Goal: Information Seeking & Learning: Learn about a topic

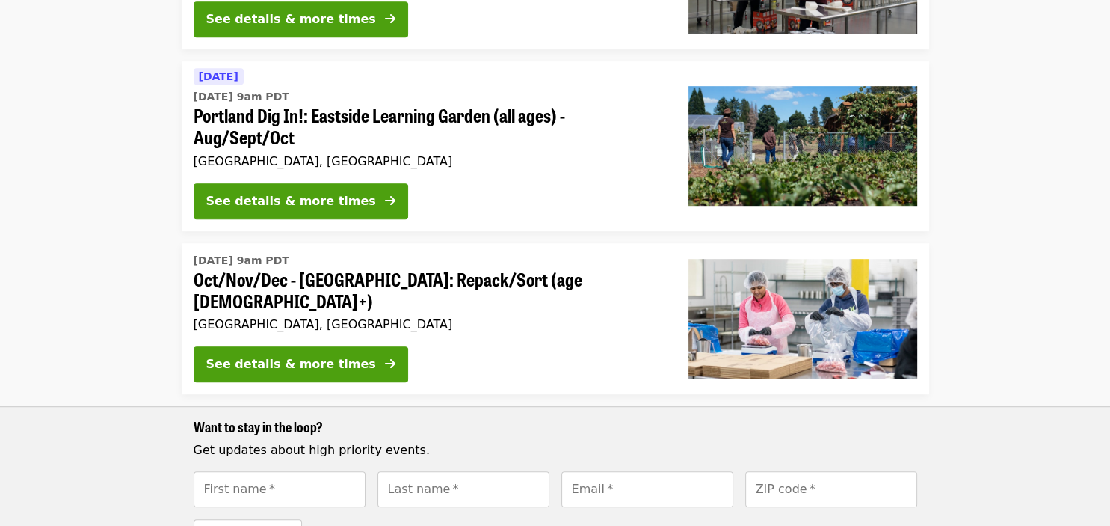
scroll to position [789, 0]
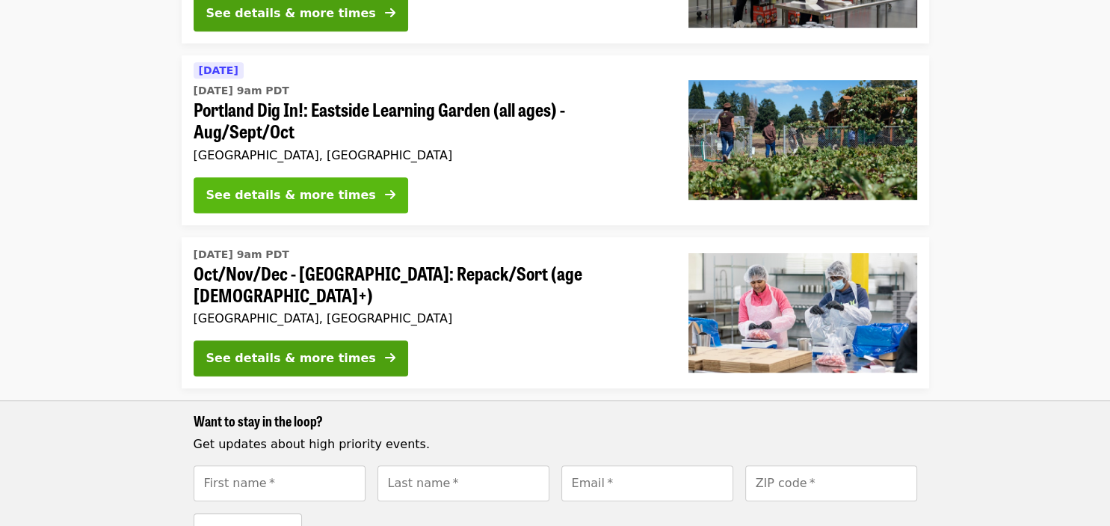
click at [385, 188] on icon "arrow-right icon" at bounding box center [390, 195] width 10 height 14
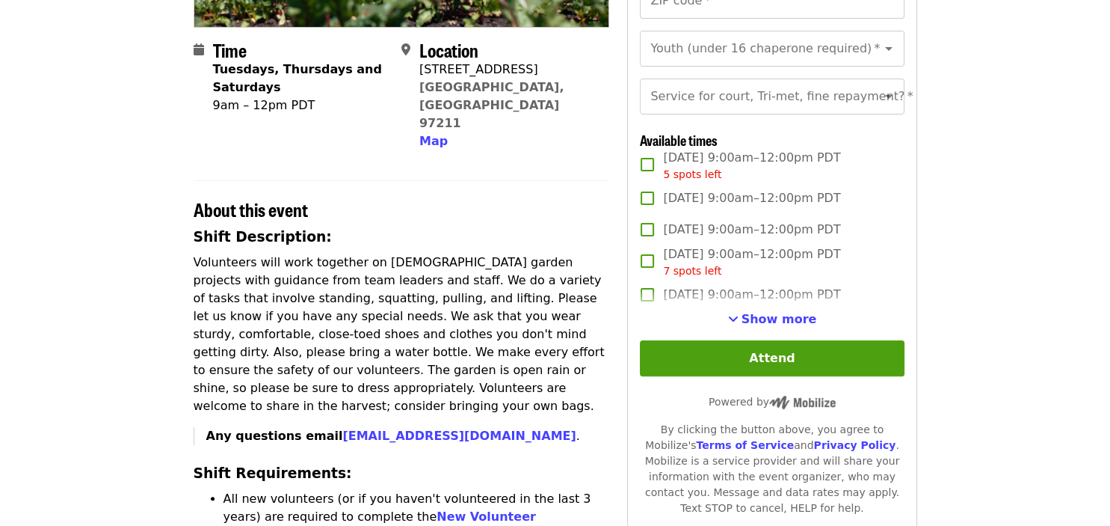
scroll to position [330, 0]
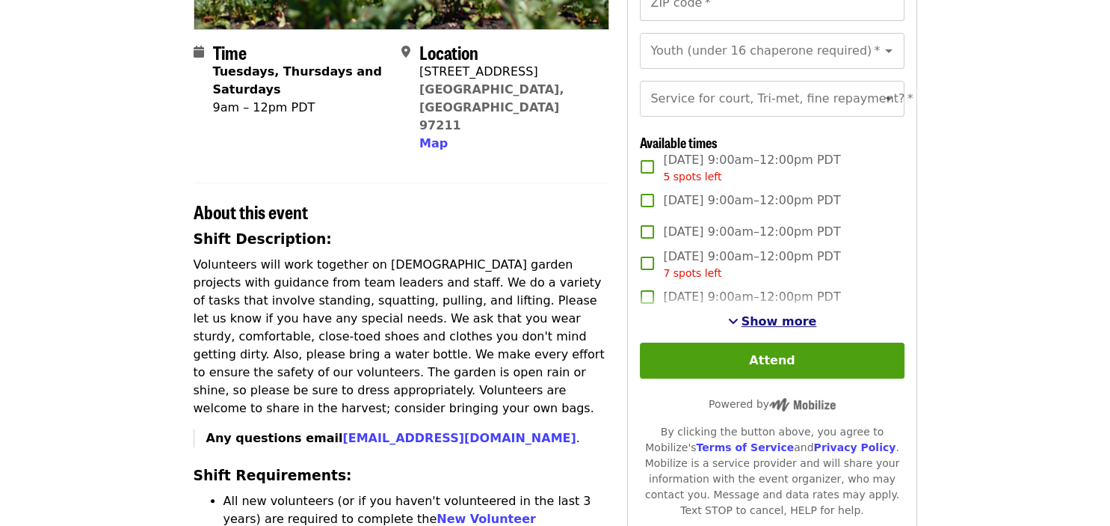
click at [780, 320] on span "Show more" at bounding box center [780, 321] width 76 height 14
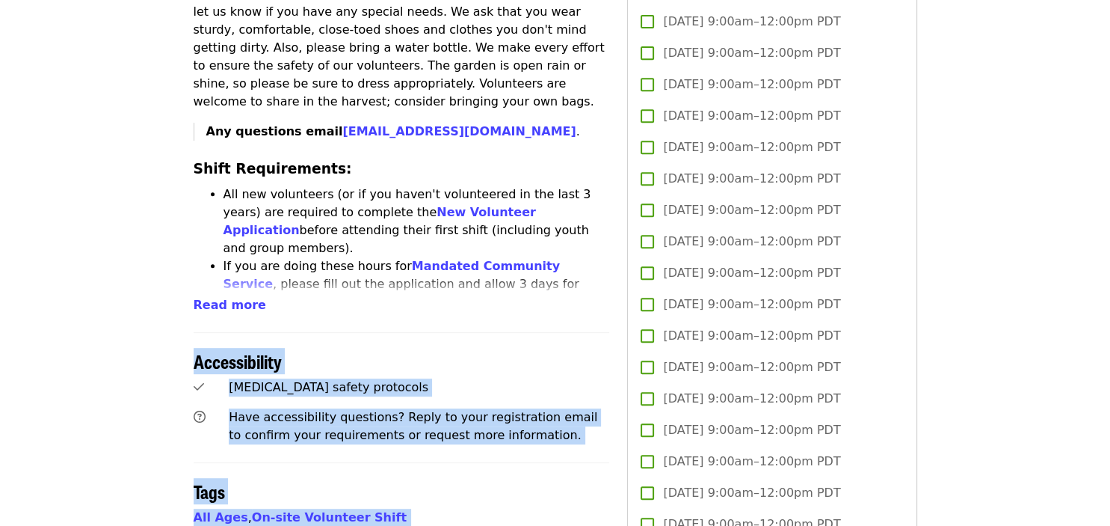
scroll to position [667, 0]
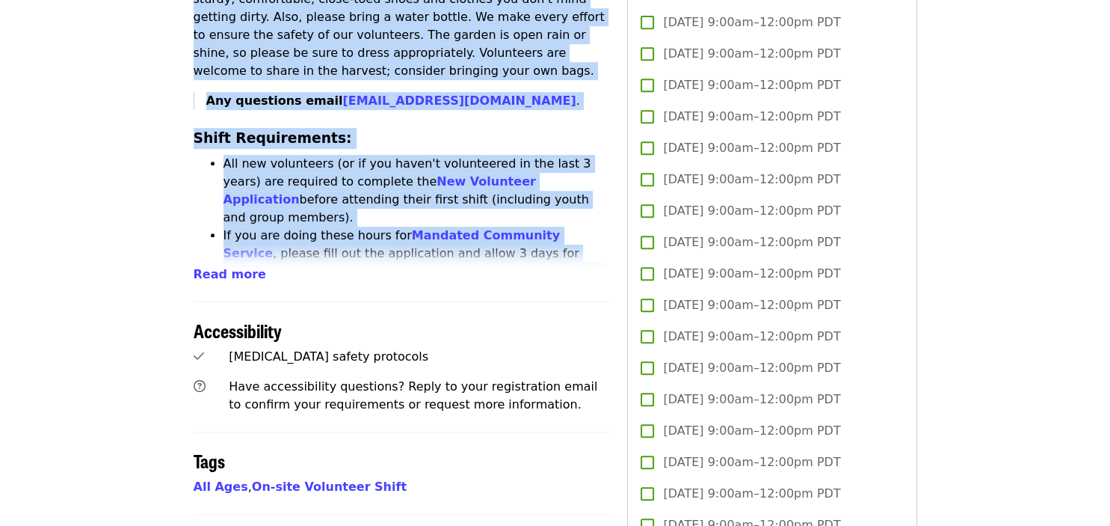
drag, startPoint x: 194, startPoint y: 215, endPoint x: 203, endPoint y: 246, distance: 31.7
click at [200, 267] on span "Read more" at bounding box center [230, 274] width 73 height 14
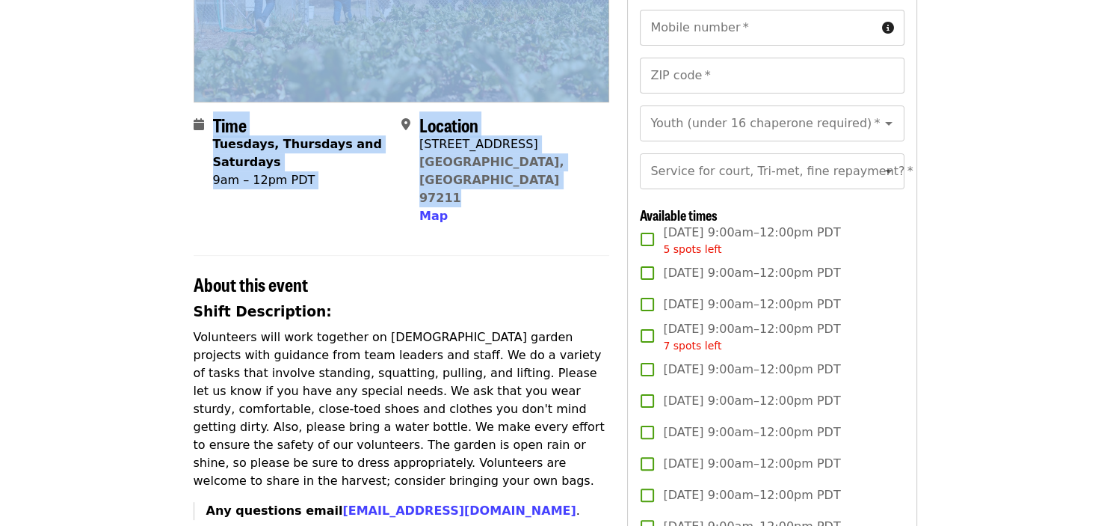
scroll to position [215, 0]
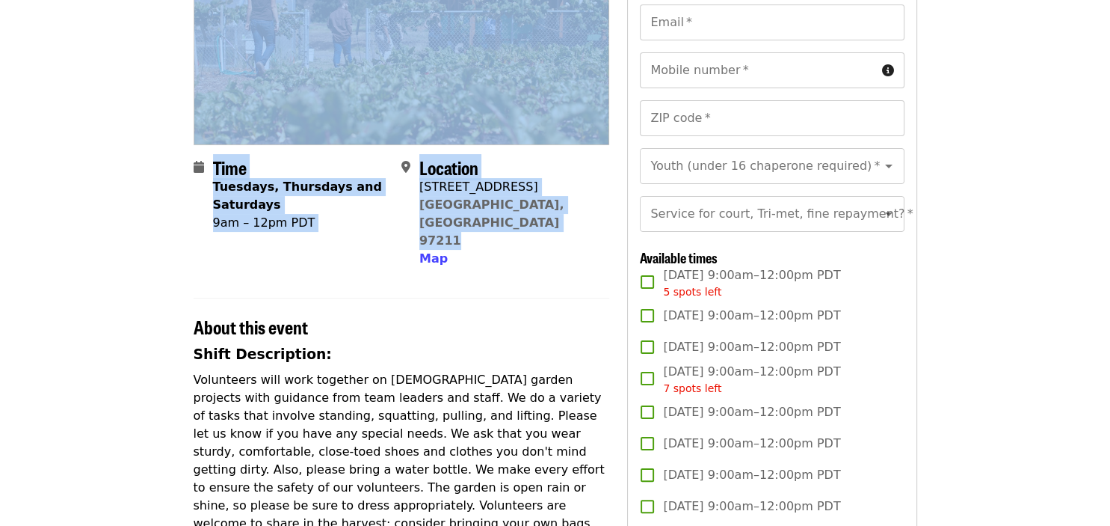
drag, startPoint x: 465, startPoint y: 481, endPoint x: 193, endPoint y: 348, distance: 302.6
copy div "Volunteers will work together on seasonal garden projects with guidance from te…"
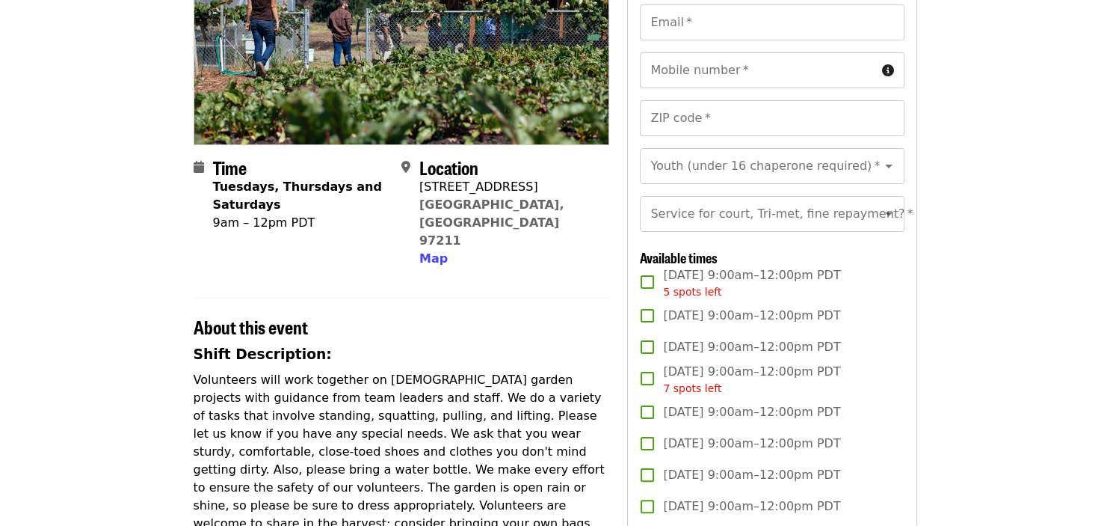
scroll to position [214, 0]
click at [410, 345] on h3 "Shift Description:" at bounding box center [402, 355] width 416 height 21
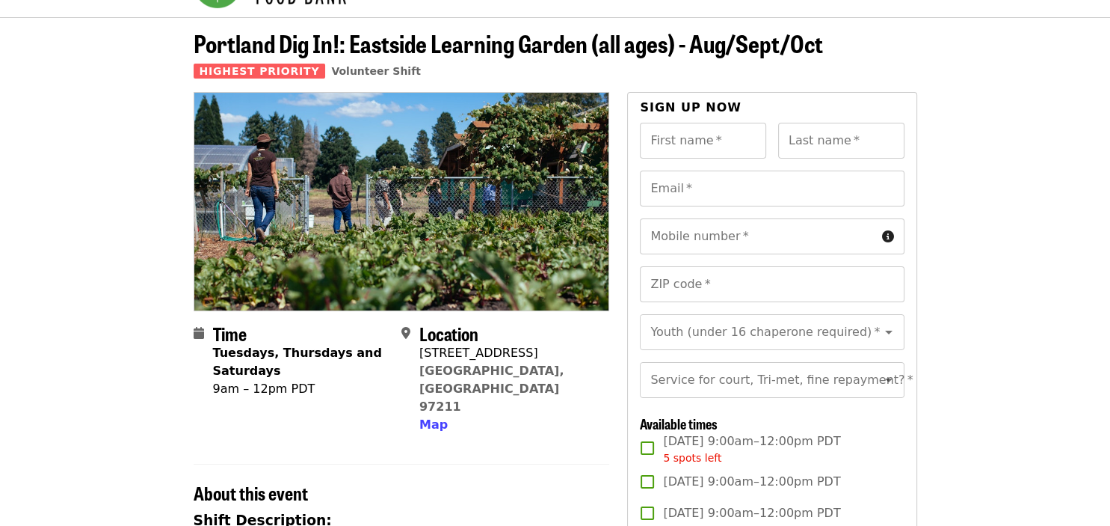
scroll to position [0, 0]
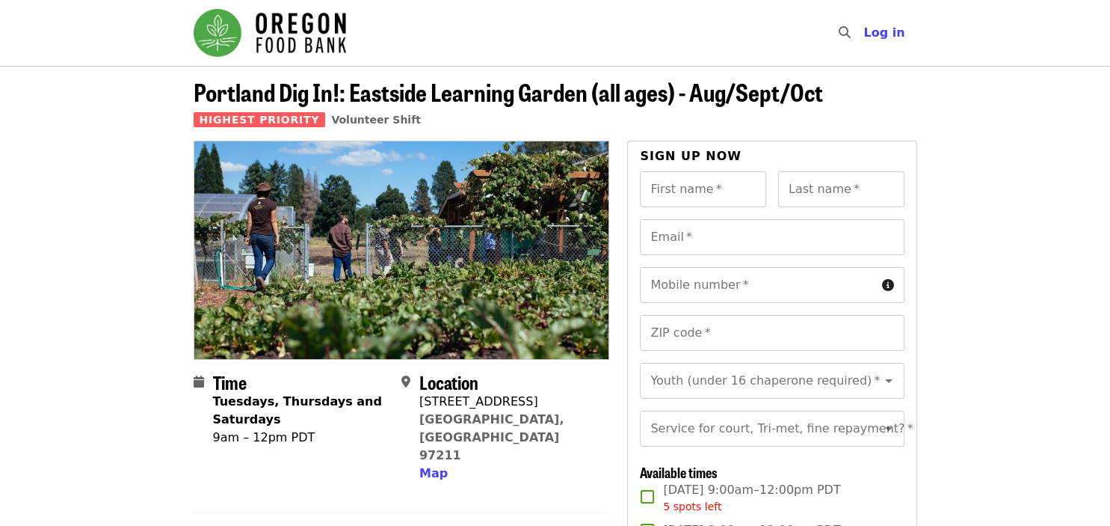
click at [1027, 110] on header "Portland Dig In!: Eastside Learning Garden (all ages) - Aug/Sept/Oct Highest Pr…" at bounding box center [555, 103] width 1110 height 75
click at [1032, 135] on header "Portland Dig In!: Eastside Learning Garden (all ages) - Aug/Sept/Oct Highest Pr…" at bounding box center [555, 103] width 1110 height 75
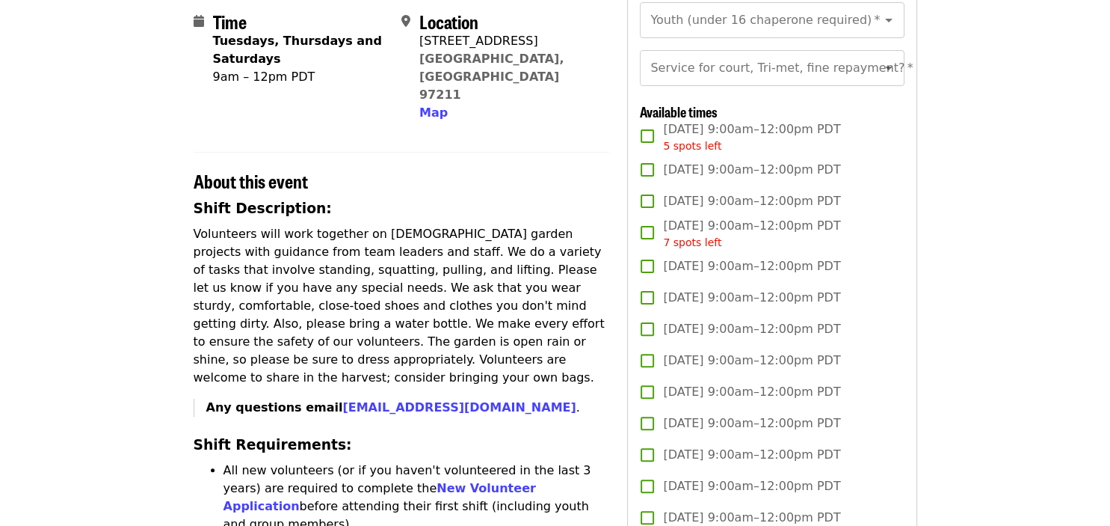
scroll to position [369, 0]
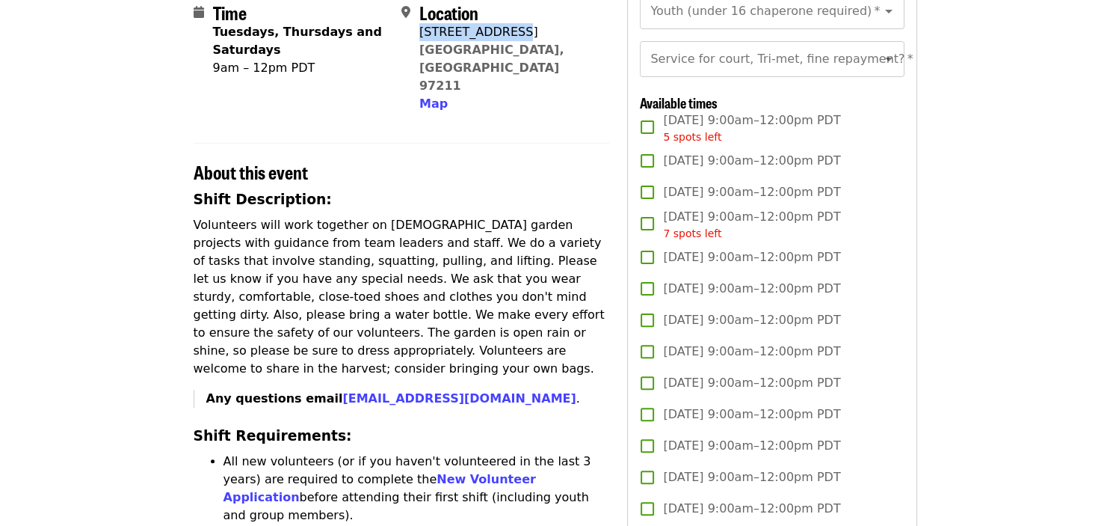
drag, startPoint x: 517, startPoint y: 31, endPoint x: 421, endPoint y: 39, distance: 96.1
click at [421, 39] on div "7910 NE 33rd Dr" at bounding box center [508, 32] width 178 height 18
copy div "7910 NE 33rd Dr"
drag, startPoint x: 532, startPoint y: 48, endPoint x: 491, endPoint y: 56, distance: 41.9
click at [491, 56] on div "Location 7910 NE 33rd Dr Portland, OR 97211 Map" at bounding box center [499, 57] width 196 height 111
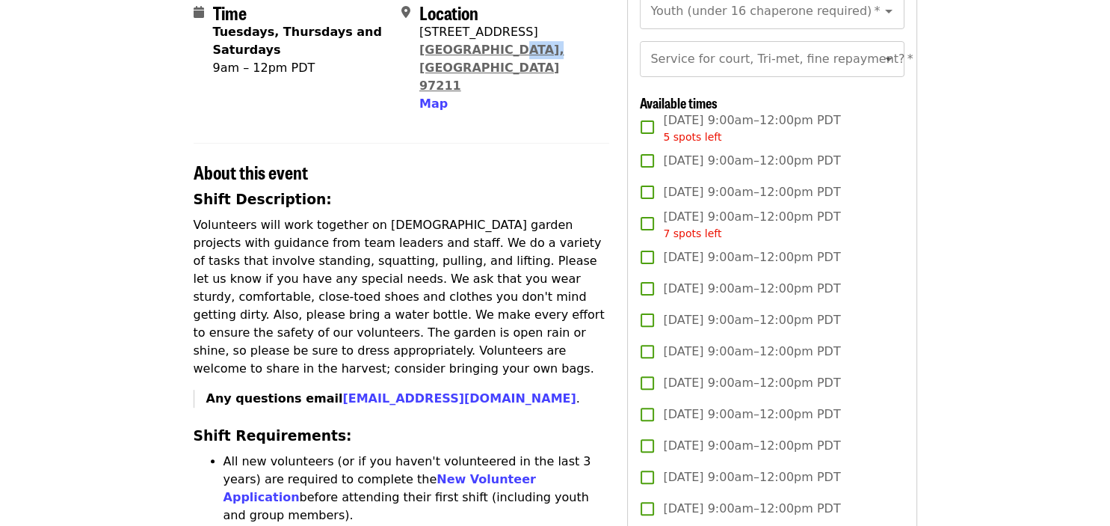
copy link "97211"
click at [529, 143] on div "About this event" at bounding box center [402, 163] width 416 height 40
click at [434, 96] on span "Map" at bounding box center [433, 103] width 28 height 14
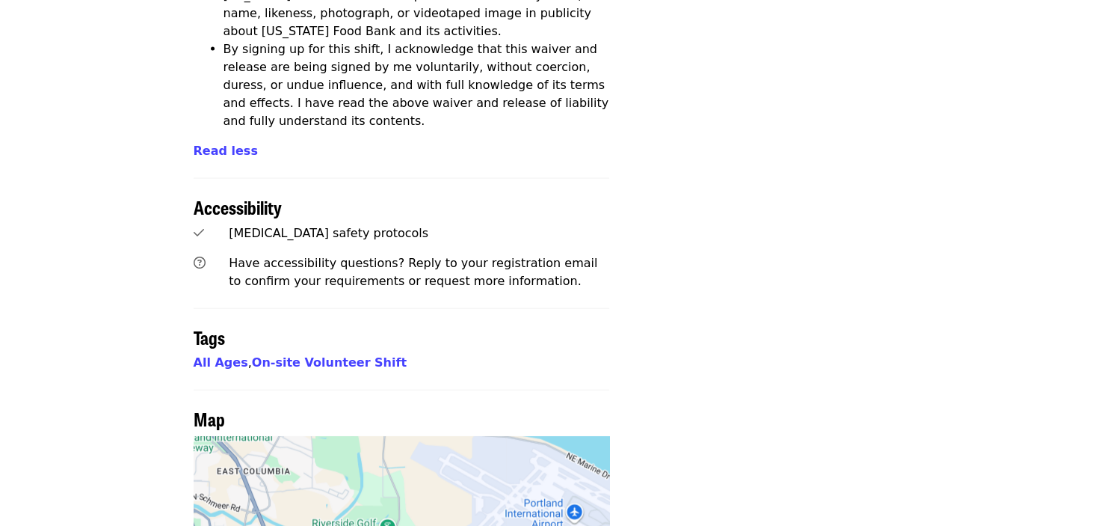
scroll to position [3296, 0]
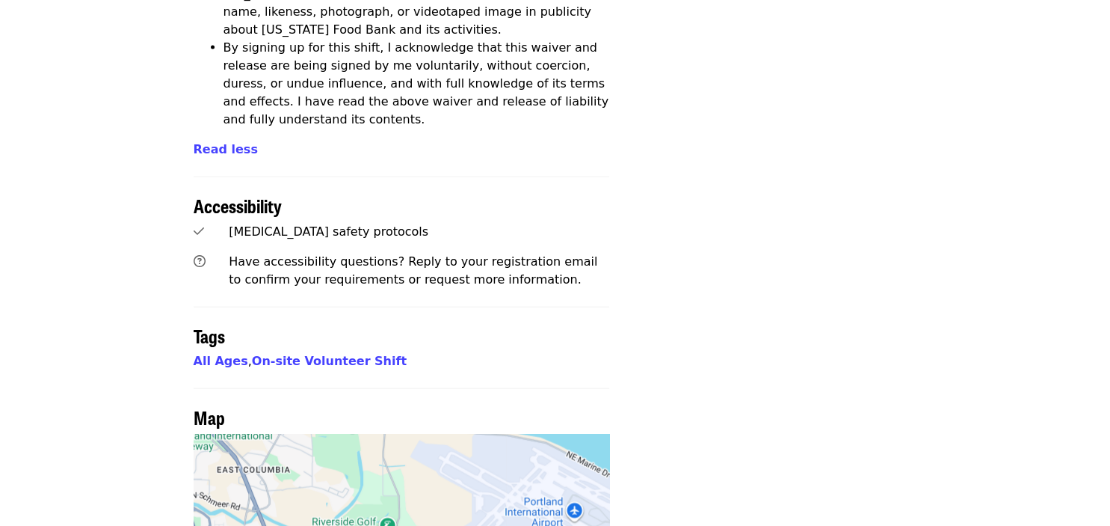
drag, startPoint x: 1101, startPoint y: 464, endPoint x: 1096, endPoint y: 360, distance: 104.8
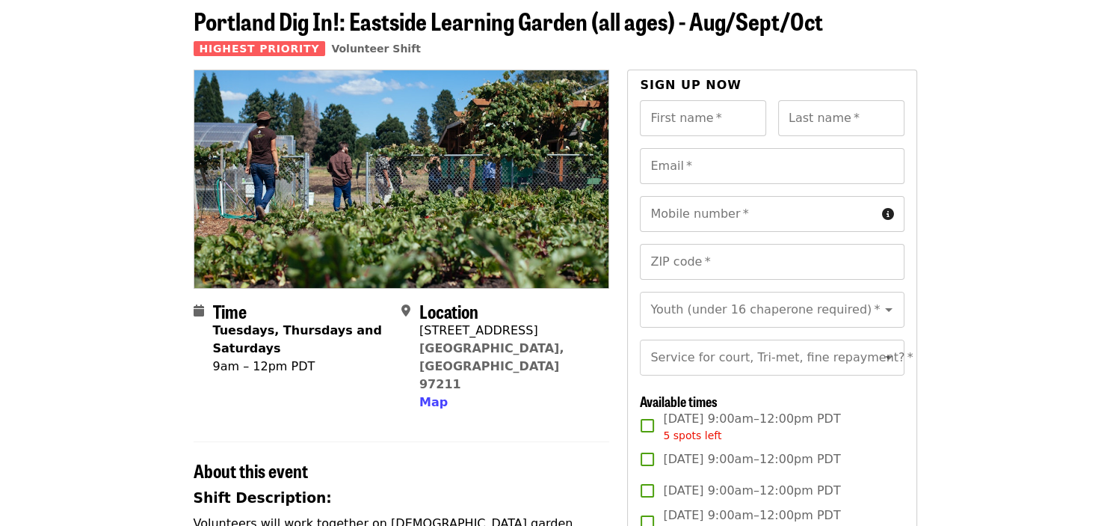
scroll to position [49, 0]
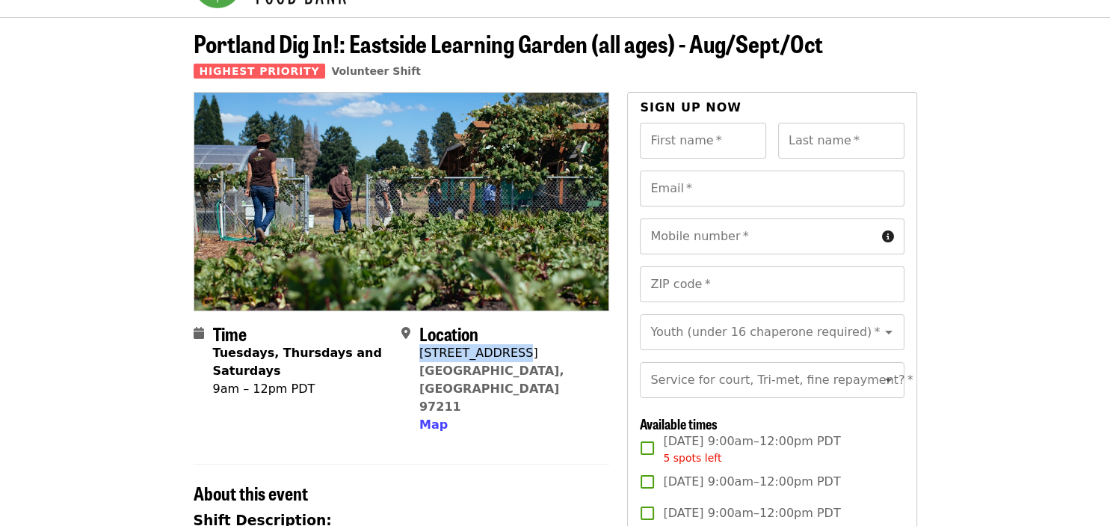
drag, startPoint x: 512, startPoint y: 354, endPoint x: 422, endPoint y: 360, distance: 90.7
click at [422, 360] on div "7910 NE 33rd Dr" at bounding box center [508, 353] width 178 height 18
copy div "7910 NE 33rd Dr"
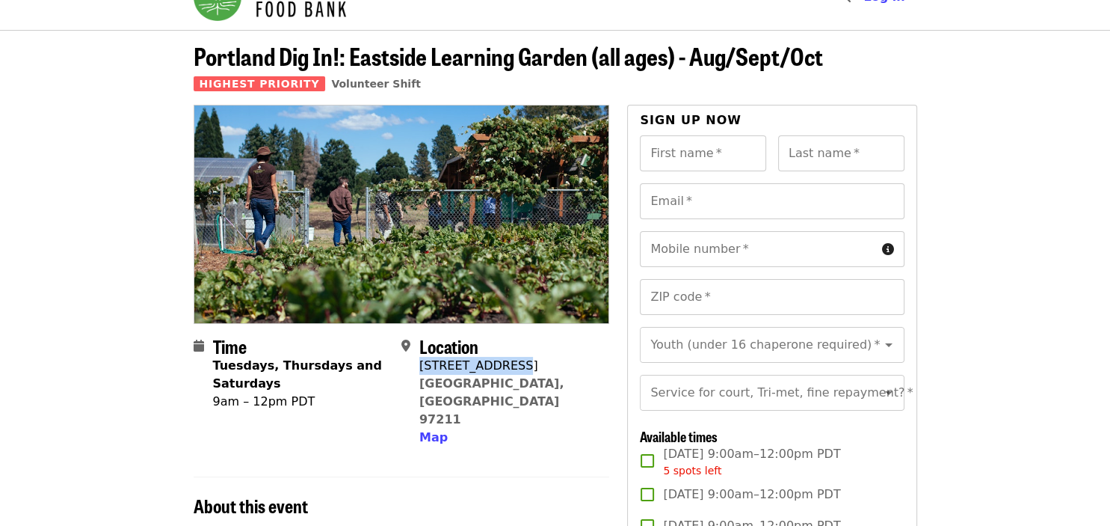
scroll to position [0, 0]
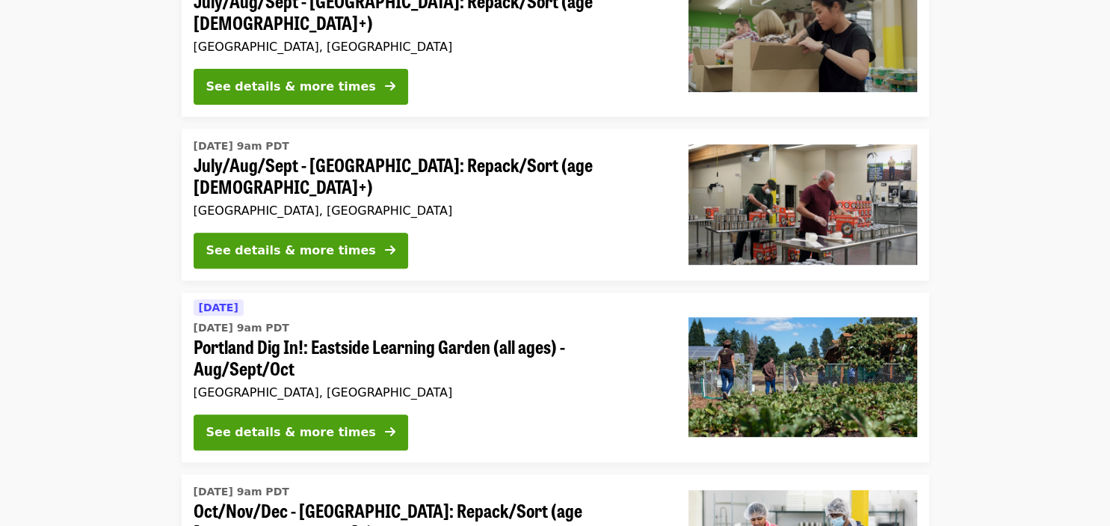
scroll to position [541, 0]
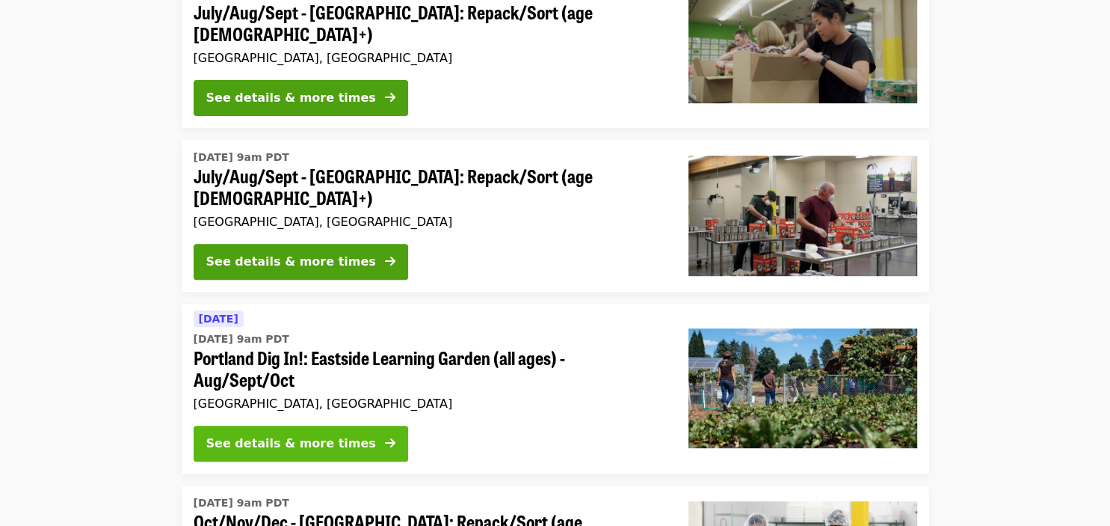
click at [304, 434] on div "See details & more times" at bounding box center [291, 443] width 170 height 18
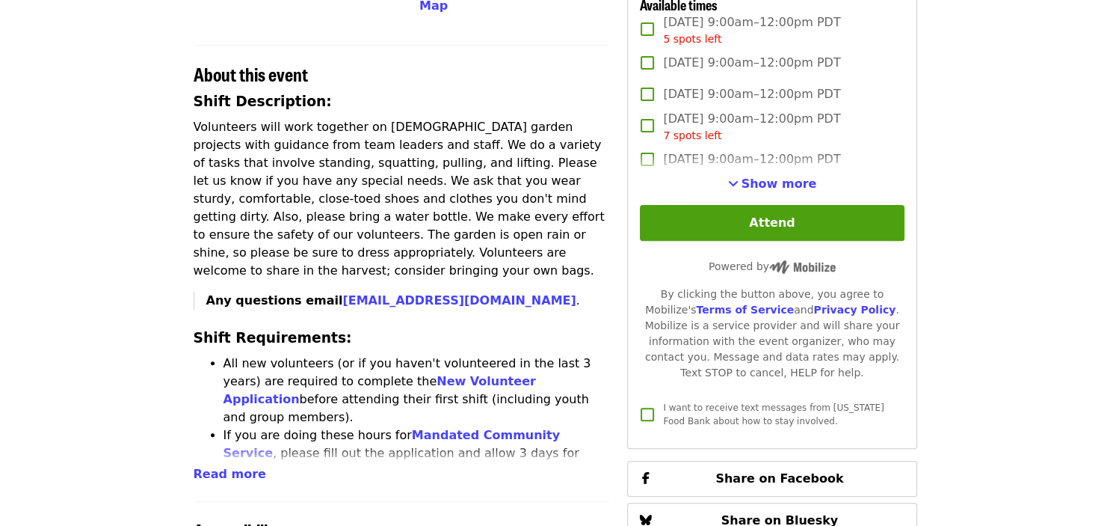
scroll to position [470, 0]
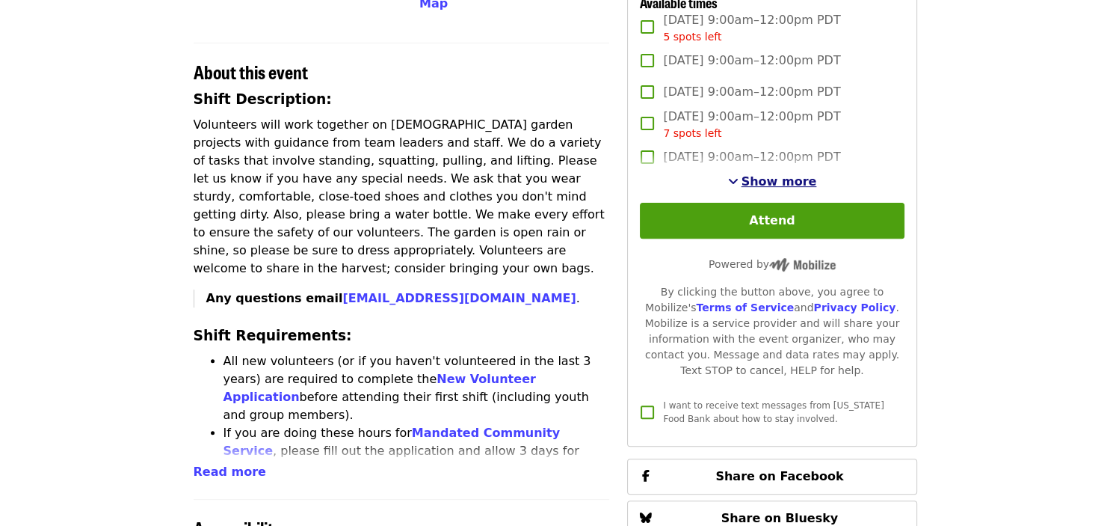
click at [755, 182] on span "Show more" at bounding box center [780, 181] width 76 height 14
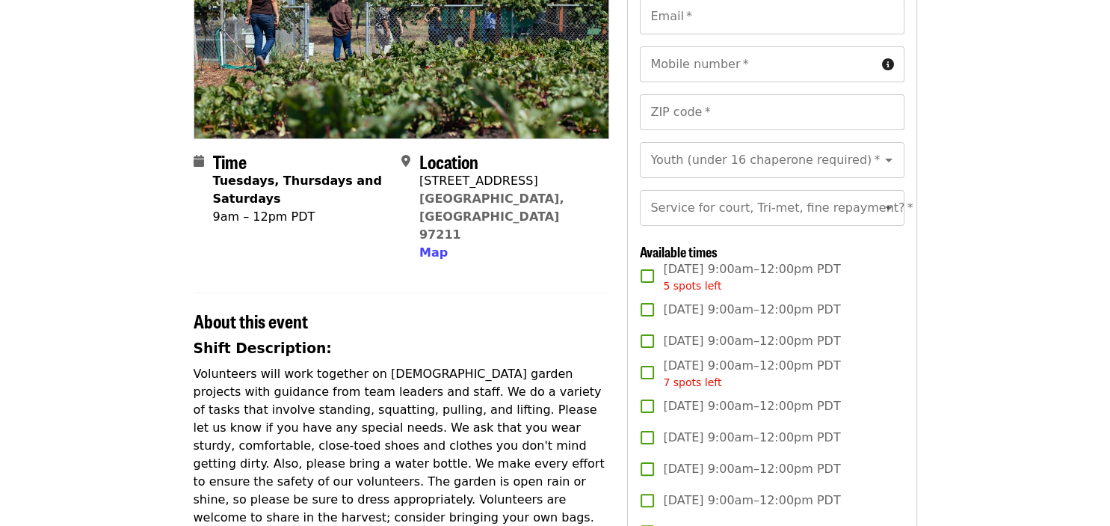
scroll to position [0, 0]
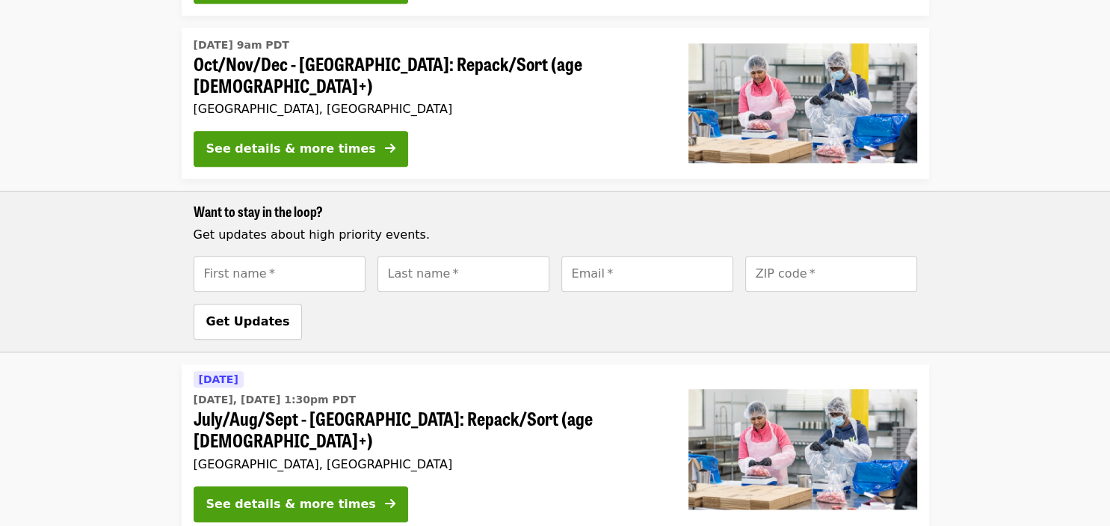
scroll to position [996, 0]
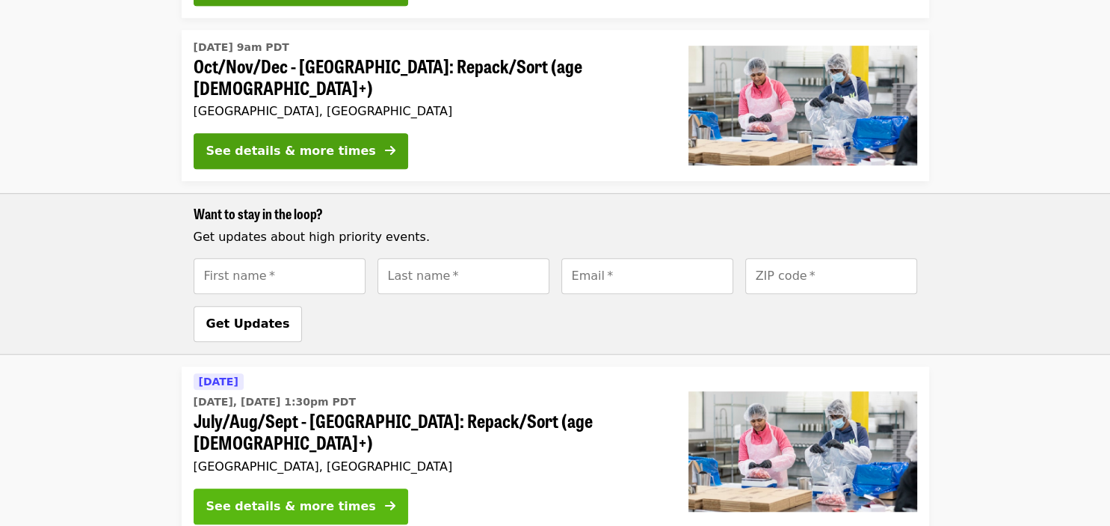
click at [342, 488] on button "See details & more times" at bounding box center [301, 506] width 215 height 36
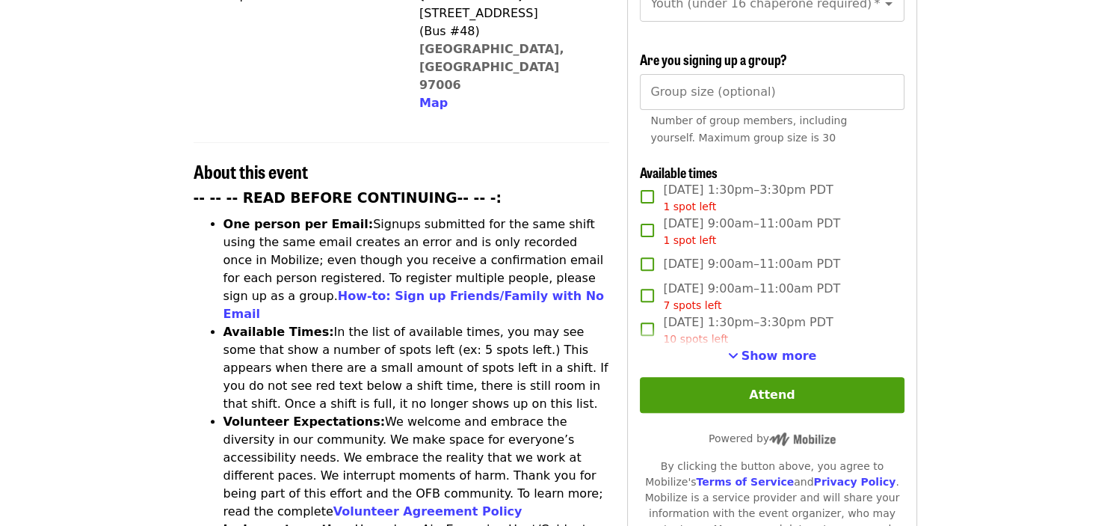
scroll to position [463, 0]
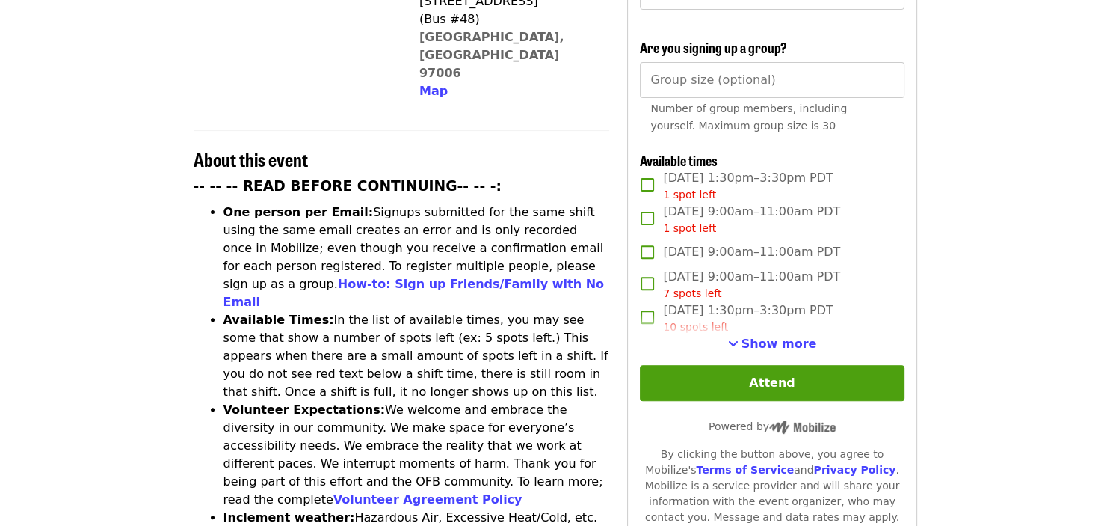
drag, startPoint x: 769, startPoint y: 362, endPoint x: 983, endPoint y: 247, distance: 243.5
click at [983, 247] on article "July/Aug/Sept - Beaverton: Repack/Sort (age 10+) Highest Priority Volunteer Shi…" at bounding box center [555, 396] width 1110 height 1586
click at [781, 336] on span "Show more" at bounding box center [780, 343] width 76 height 14
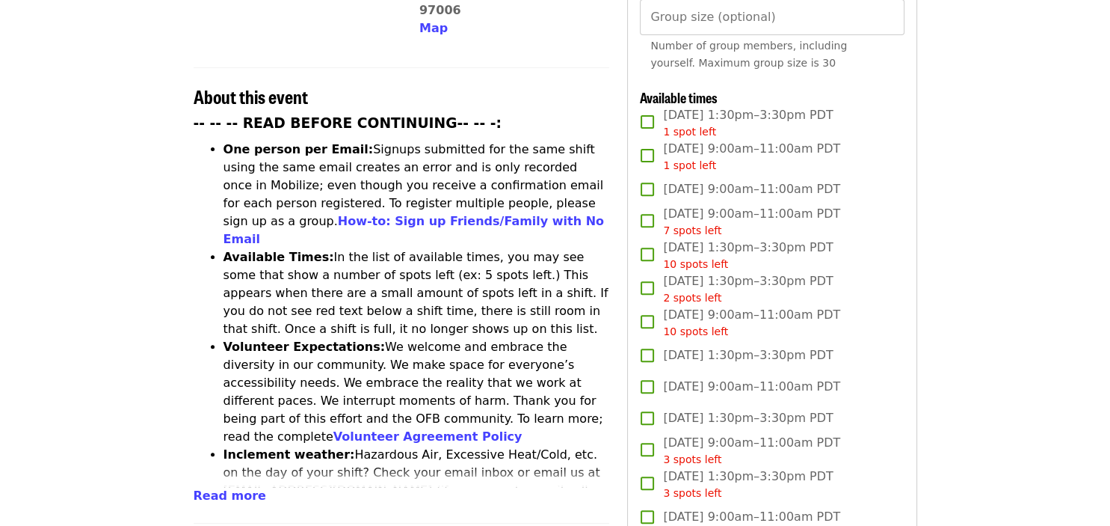
scroll to position [520, 0]
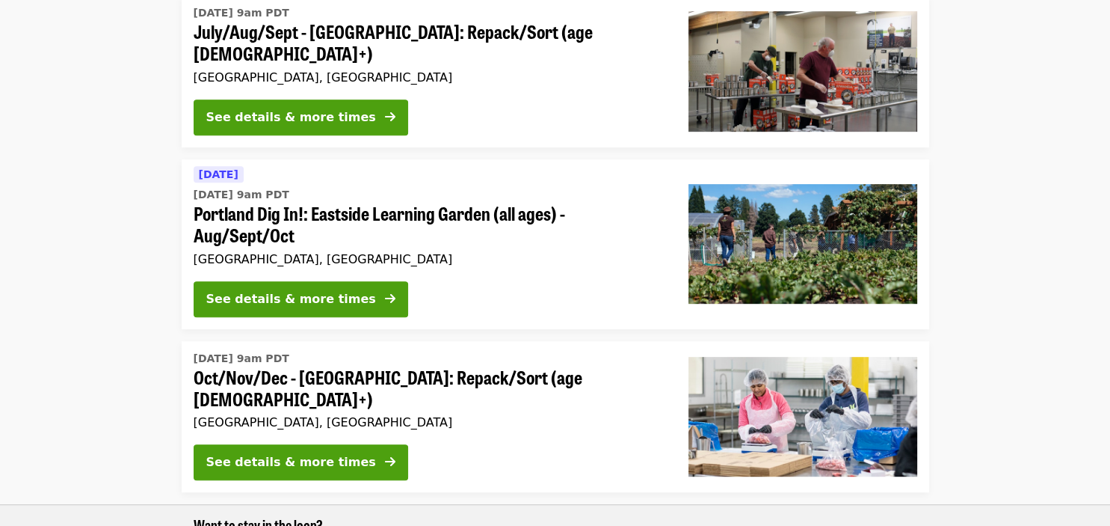
scroll to position [675, 0]
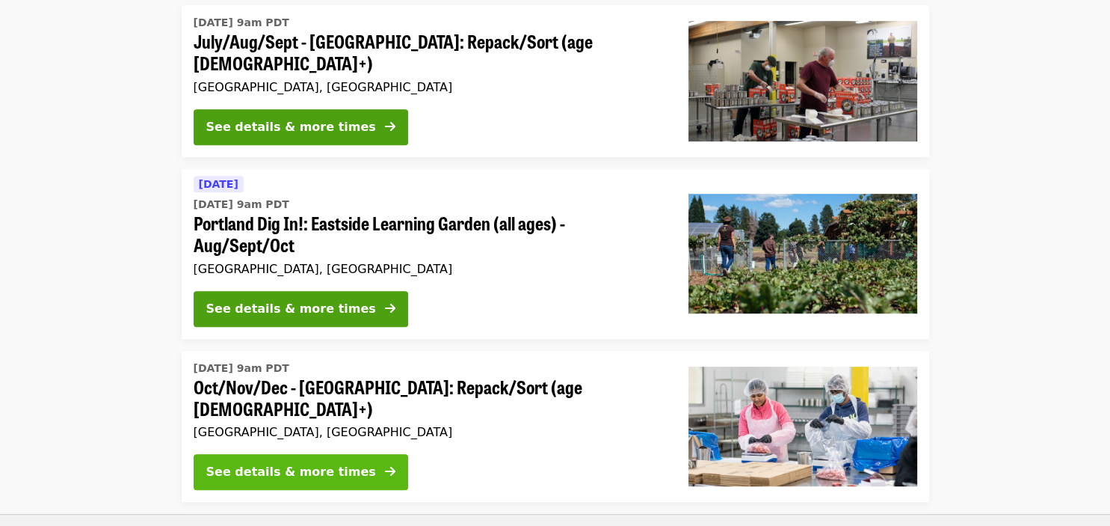
click at [385, 463] on span at bounding box center [390, 472] width 10 height 18
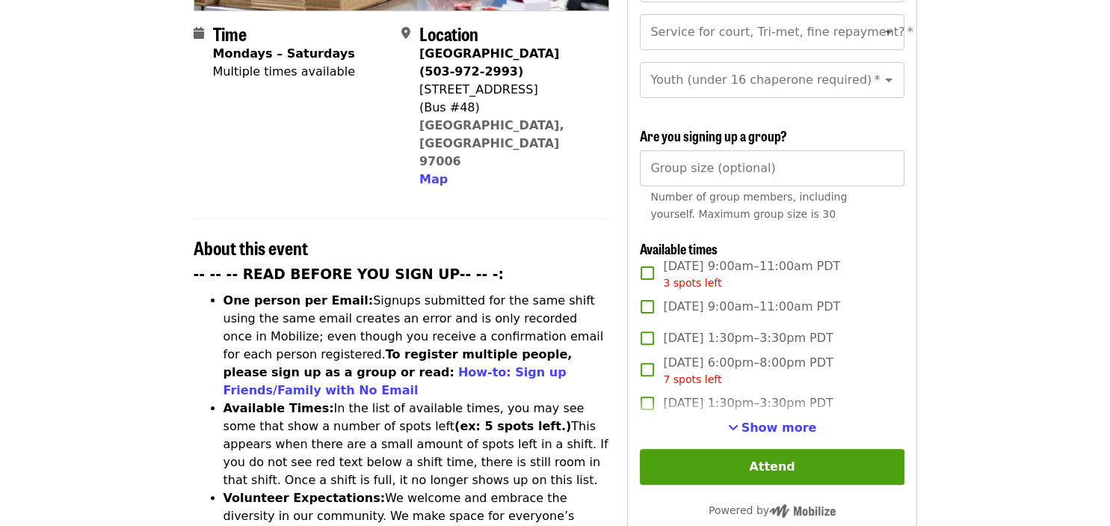
scroll to position [381, 0]
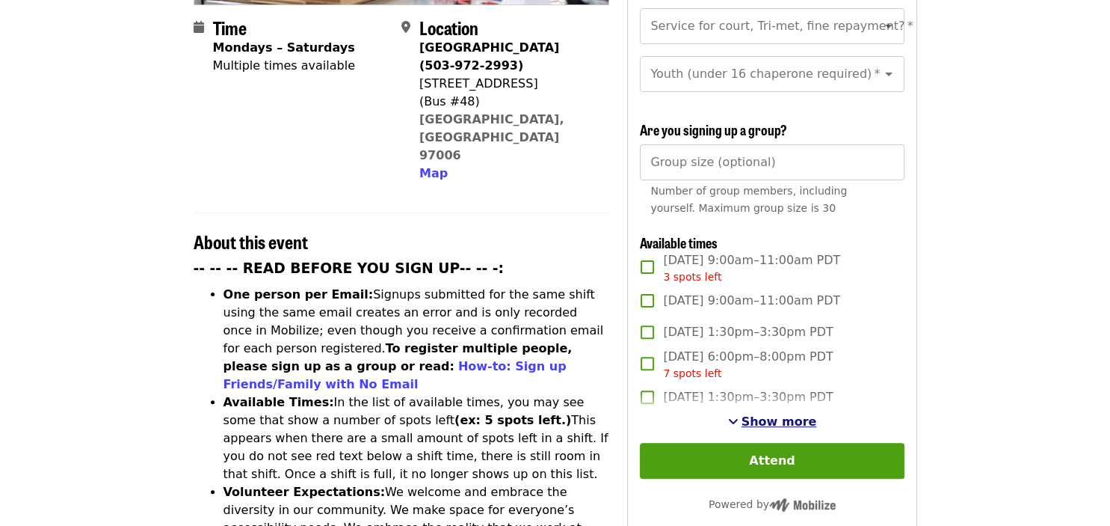
click at [790, 414] on span "Show more" at bounding box center [780, 421] width 76 height 14
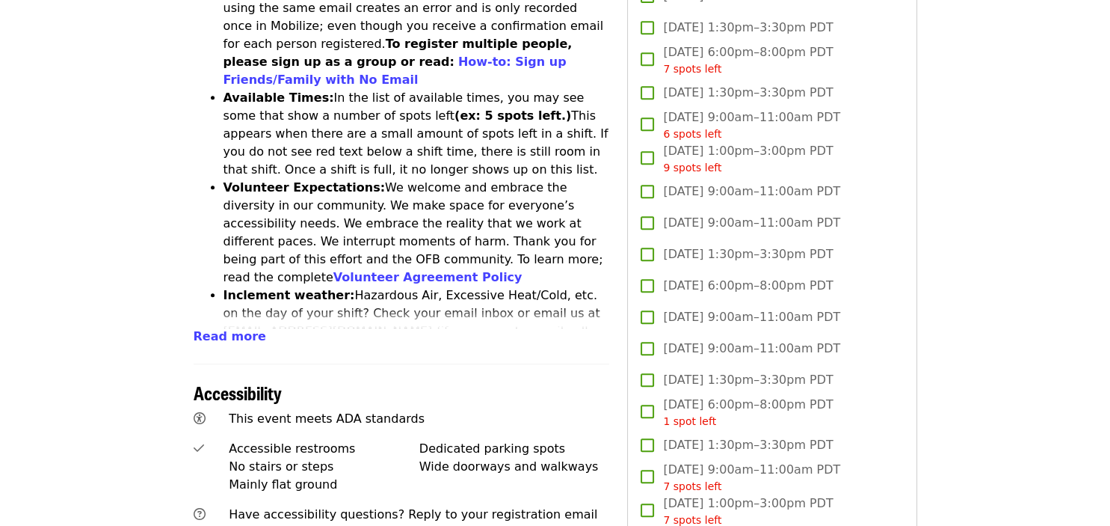
scroll to position [692, 0]
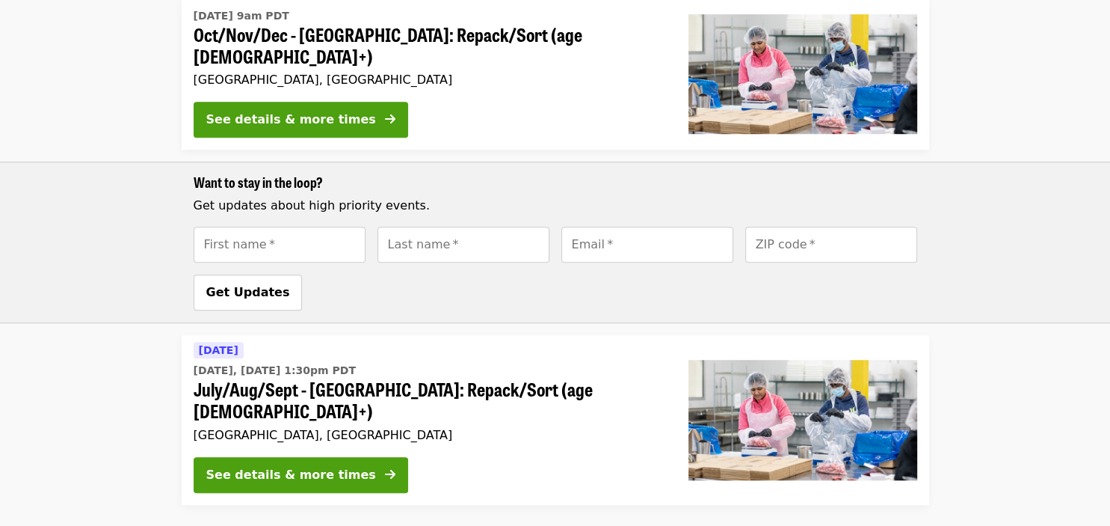
scroll to position [1029, 0]
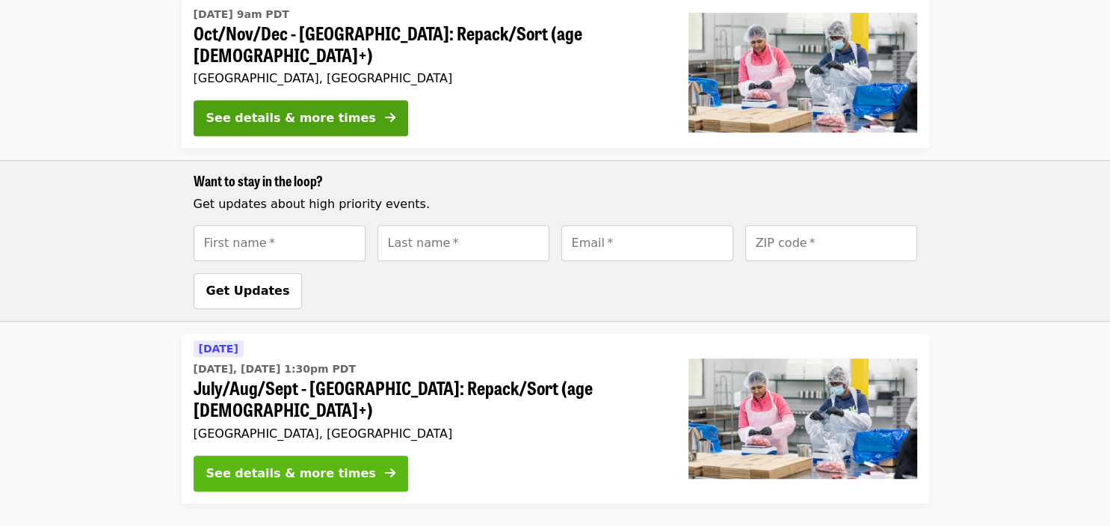
click at [311, 464] on div "See details & more times" at bounding box center [291, 473] width 170 height 18
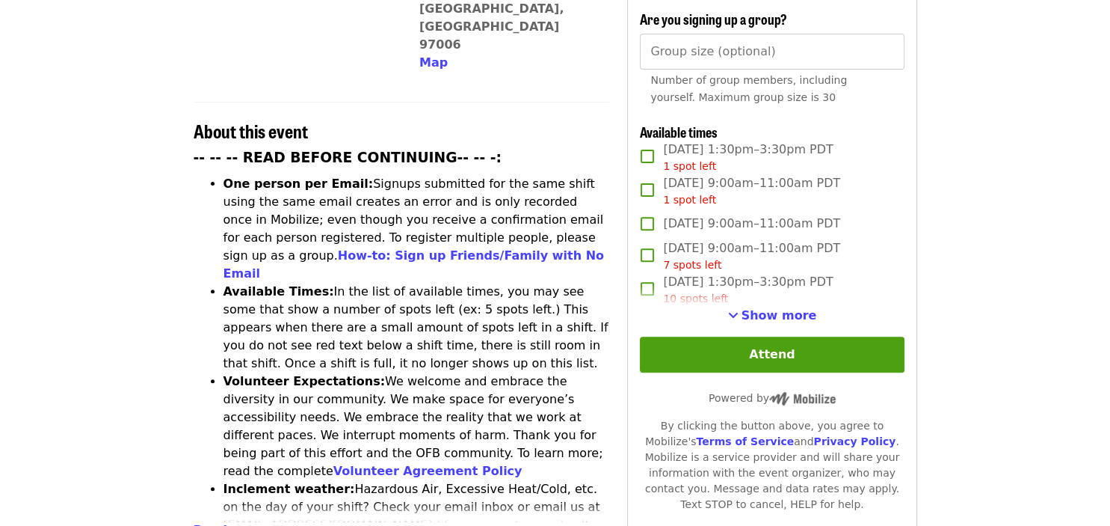
scroll to position [496, 0]
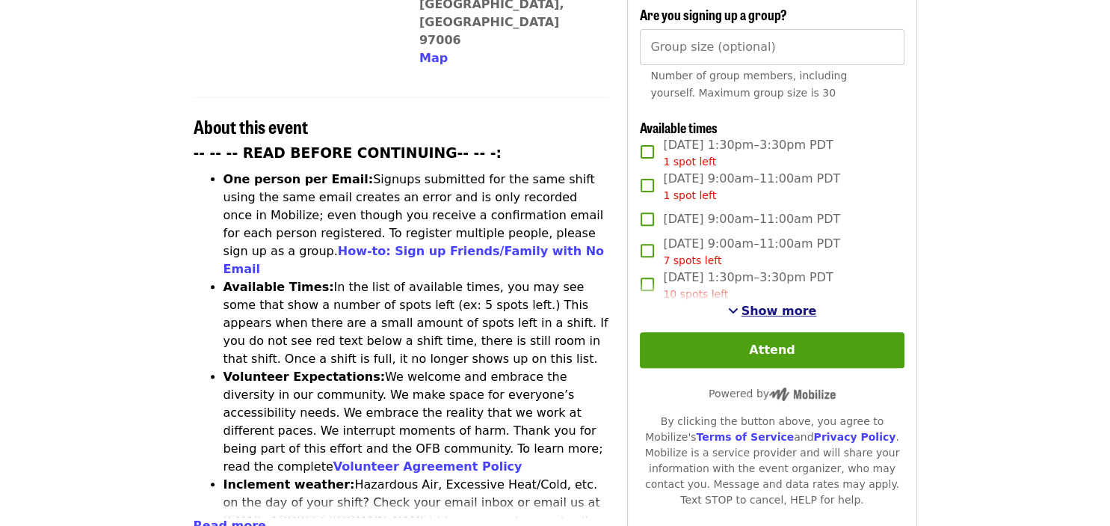
click at [776, 304] on span "Show more" at bounding box center [780, 311] width 76 height 14
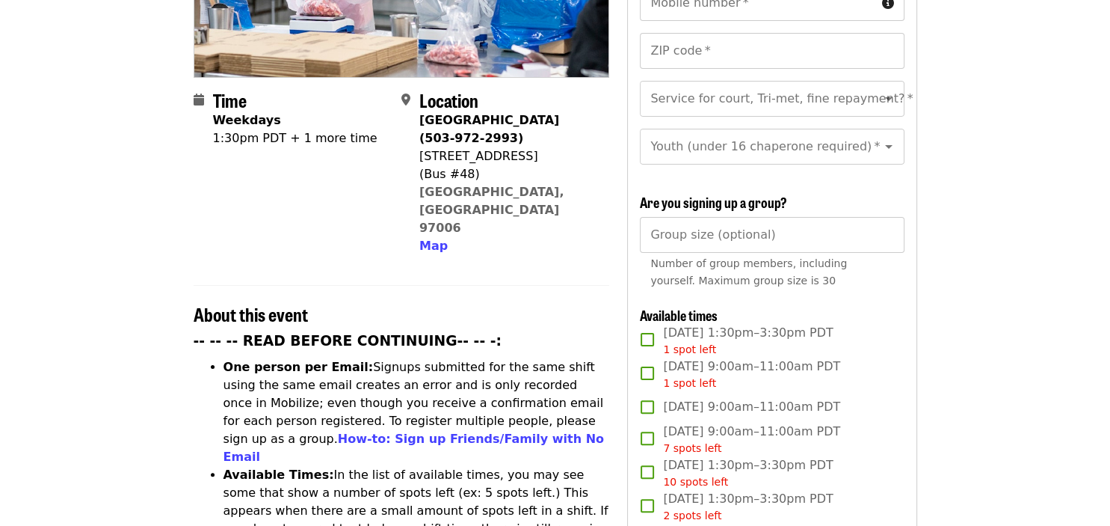
scroll to position [0, 0]
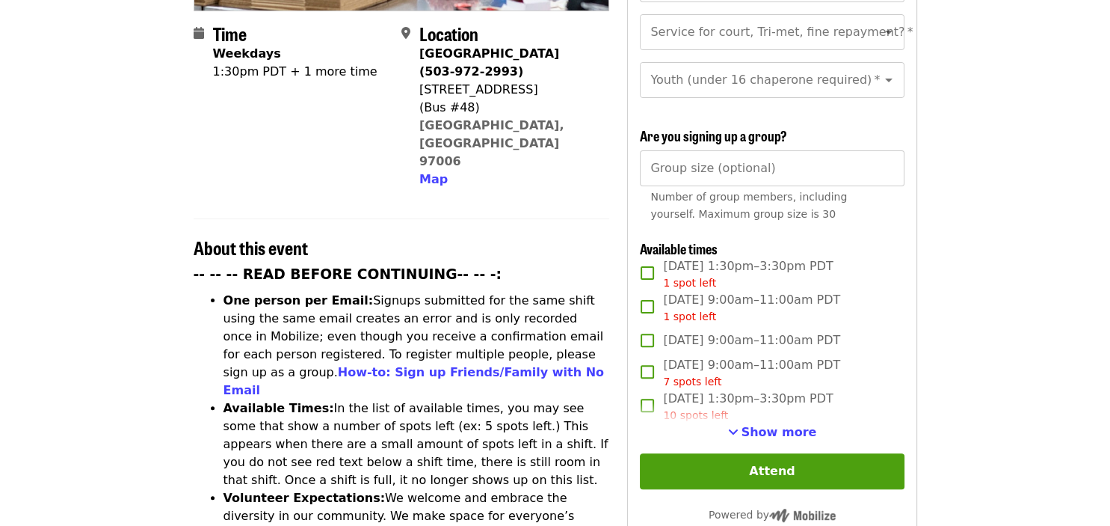
scroll to position [379, 0]
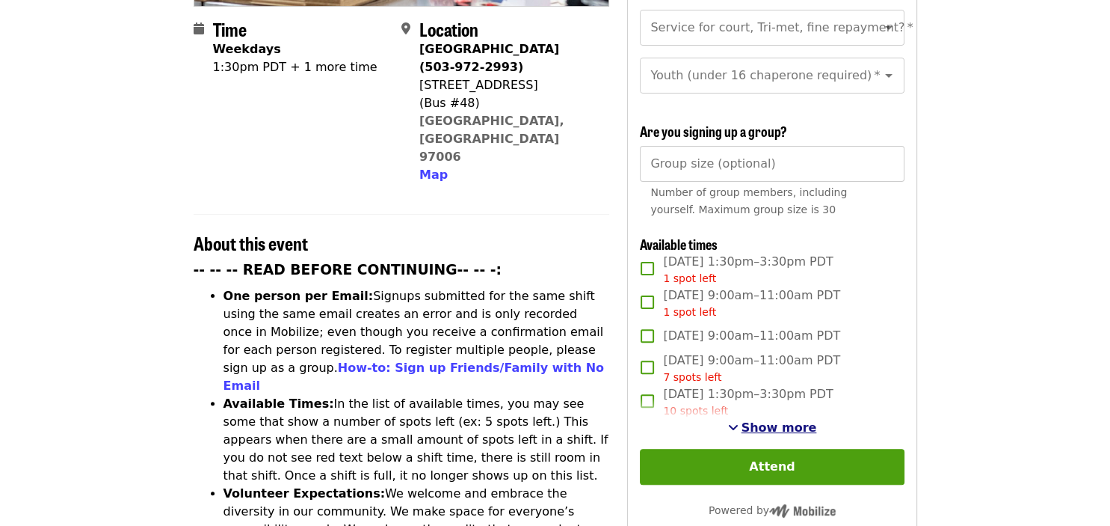
click at [801, 420] on span "Show more" at bounding box center [780, 427] width 76 height 14
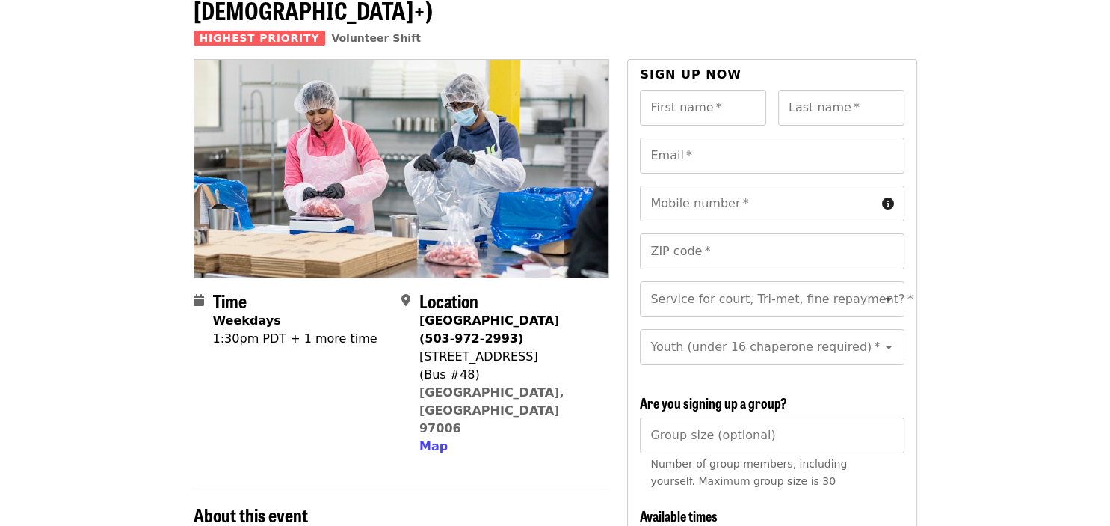
scroll to position [0, 0]
